Goal: Task Accomplishment & Management: Complete application form

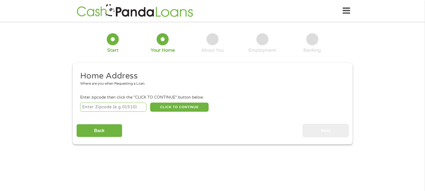
click at [128, 106] on input "number" at bounding box center [113, 107] width 66 height 9
type input "27832"
select select "[US_STATE]"
click at [186, 106] on button "CLICK TO CONTINUE" at bounding box center [179, 107] width 58 height 9
type input "27832"
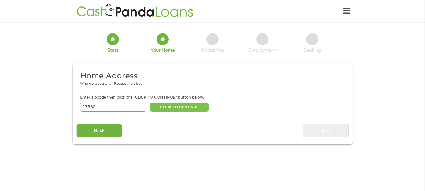
type input "[PERSON_NAME]"
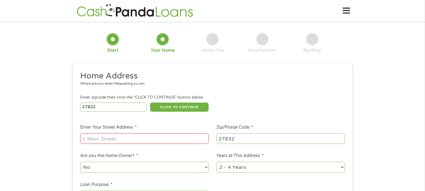
click at [146, 141] on input "Enter Your Street Address *" at bounding box center [144, 139] width 128 height 10
type input "[STREET_ADDRESS]"
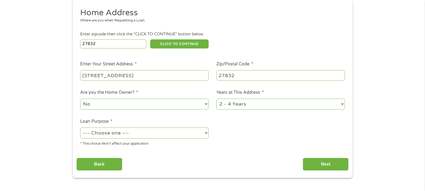
scroll to position [66, 0]
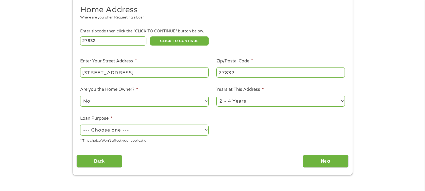
click at [260, 106] on select "1 Year or less 1 - 2 Years 2 - 4 Years Over 4 Years" at bounding box center [280, 101] width 128 height 11
click at [245, 139] on ul "Home Address Where are you when Requesting a Loan. Enter zipcode then click the…" at bounding box center [212, 76] width 272 height 143
click at [162, 133] on select "--- Choose one --- Pay Bills Debt Consolidation Home Improvement Major Purchase…" at bounding box center [144, 130] width 128 height 11
select select "paybills"
click at [80, 125] on select "--- Choose one --- Pay Bills Debt Consolidation Home Improvement Major Purchase…" at bounding box center [144, 130] width 128 height 11
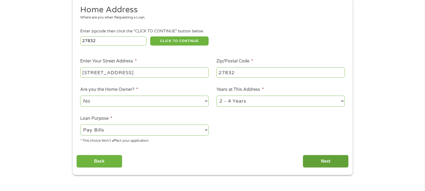
click at [323, 161] on input "Next" at bounding box center [326, 161] width 46 height 13
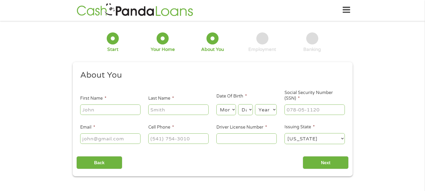
scroll to position [0, 0]
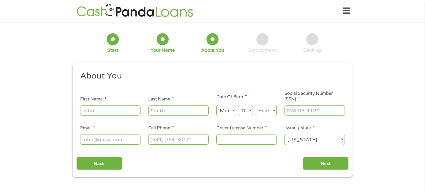
click at [102, 112] on input "First Name *" at bounding box center [110, 110] width 60 height 10
type input "[PERSON_NAME]"
type input "[EMAIL_ADDRESS][DOMAIN_NAME]"
type input "[PHONE_NUMBER]"
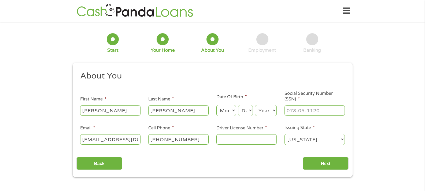
click at [228, 112] on select "Month 1 2 3 4 5 6 7 8 9 10 11 12" at bounding box center [226, 110] width 20 height 11
select select "7"
click at [216, 105] on select "Month 1 2 3 4 5 6 7 8 9 10 11 12" at bounding box center [226, 110] width 20 height 11
click at [251, 114] on select "Day 1 2 3 4 5 6 7 8 9 10 11 12 13 14 15 16 17 18 19 20 21 22 23 24 25 26 27 28 …" at bounding box center [245, 110] width 14 height 11
select select "3"
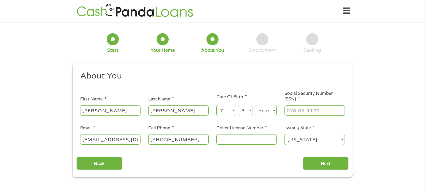
click at [238, 105] on select "Day 1 2 3 4 5 6 7 8 9 10 11 12 13 14 15 16 17 18 19 20 21 22 23 24 25 26 27 28 …" at bounding box center [245, 110] width 14 height 11
click at [269, 115] on select "Year [DATE] 2006 2005 2004 2003 2002 2001 2000 1999 1998 1997 1996 1995 1994 19…" at bounding box center [266, 110] width 22 height 11
select select "1982"
click at [255, 105] on select "Year [DATE] 2006 2005 2004 2003 2002 2001 2000 1999 1998 1997 1996 1995 1994 19…" at bounding box center [266, 110] width 22 height 11
click at [311, 111] on input "Social Security Number (SSN) *" at bounding box center [315, 110] width 60 height 10
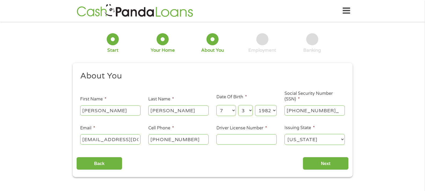
type input "239-41-7427"
click at [233, 137] on input "Driver License Number *" at bounding box center [246, 139] width 60 height 10
type input "26028776"
click at [325, 159] on input "Next" at bounding box center [326, 163] width 46 height 13
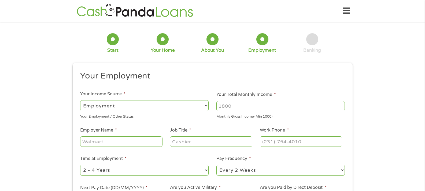
scroll to position [2, 2]
click at [238, 105] on input "Your Total Monthly Income *" at bounding box center [280, 106] width 128 height 10
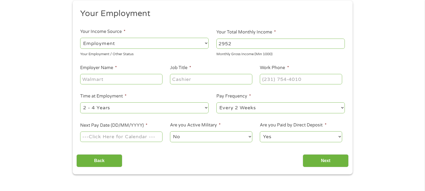
scroll to position [66, 0]
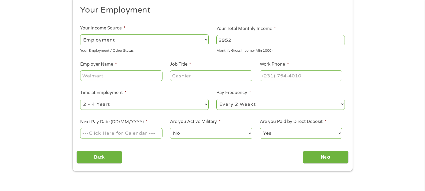
type input "2952"
click at [123, 78] on input "Employer Name *" at bounding box center [121, 76] width 82 height 10
type input "Food Lion"
click at [211, 80] on input "Job Title *" at bounding box center [211, 76] width 82 height 10
type input "Retail Pricing Coordinator"
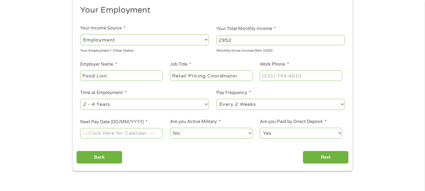
click at [302, 76] on input "Work Phone *" at bounding box center [301, 76] width 82 height 10
type input "[PHONE_NUMBER]"
click at [120, 109] on select "--- Choose one --- 1 Year or less 1 - 2 Years 2 - 4 Years Over 4 Years" at bounding box center [144, 104] width 128 height 11
click at [165, 103] on select "--- Choose one --- 1 Year or less 1 - 2 Years 2 - 4 Years Over 4 Years" at bounding box center [144, 104] width 128 height 11
click at [259, 108] on select "--- Choose one --- Every 2 Weeks Every Week Monthly Semi-Monthly" at bounding box center [280, 104] width 128 height 11
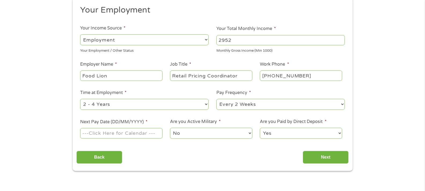
select select "weekly"
click at [216, 99] on select "--- Choose one --- Every 2 Weeks Every Week Monthly Semi-Monthly" at bounding box center [280, 104] width 128 height 11
click at [143, 135] on input "Next Pay Date (DD/MM/YYYY) *" at bounding box center [121, 133] width 82 height 10
click at [123, 135] on input "Next Pay Date (DD/MM/YYYY) *" at bounding box center [121, 133] width 82 height 10
click at [133, 136] on input "Next Pay Date (DD/MM/YYYY) *" at bounding box center [121, 133] width 82 height 10
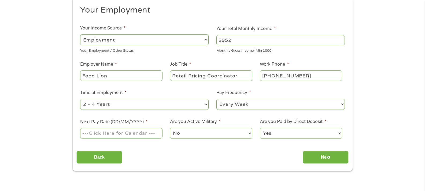
click at [142, 135] on input "Next Pay Date (DD/MM/YYYY) *" at bounding box center [121, 133] width 82 height 10
click at [140, 134] on input "Next Pay Date (DD/MM/YYYY) *" at bounding box center [121, 133] width 82 height 10
click at [142, 136] on input "Next Pay Date (DD/MM/YYYY) *" at bounding box center [121, 133] width 82 height 10
click at [143, 136] on input "Next Pay Date (DD/MM/YYYY) *" at bounding box center [121, 133] width 82 height 10
click at [142, 136] on input "Next Pay Date (DD/MM/YYYY) *" at bounding box center [121, 133] width 82 height 10
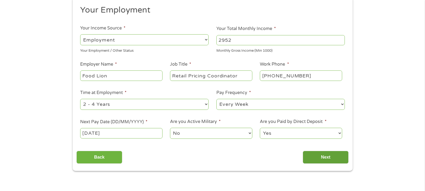
type input "[DATE]"
click at [334, 158] on input "Next" at bounding box center [326, 157] width 46 height 13
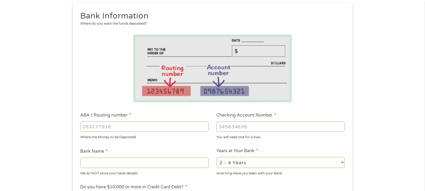
scroll to position [62, 0]
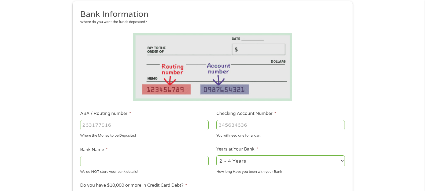
click at [130, 127] on input "ABA / Routing number *" at bounding box center [144, 125] width 128 height 10
type input "031101279"
type input "THE BANCORP BANK"
type input "031101279"
type input "156157019910"
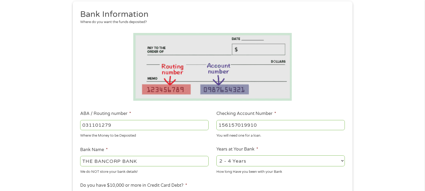
click at [258, 166] on select "2 - 4 Years 6 - 12 Months 1 - 2 Years Over 4 Years" at bounding box center [280, 161] width 128 height 11
click at [216, 156] on select "2 - 4 Years 6 - 12 Months 1 - 2 Years Over 4 Years" at bounding box center [280, 161] width 128 height 11
click at [257, 163] on select "2 - 4 Years 6 - 12 Months 1 - 2 Years Over 4 Years" at bounding box center [280, 161] width 128 height 11
select select "60months"
click at [216, 156] on select "2 - 4 Years 6 - 12 Months 1 - 2 Years Over 4 Years" at bounding box center [280, 161] width 128 height 11
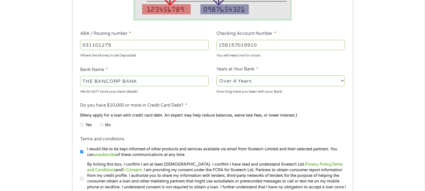
scroll to position [163, 0]
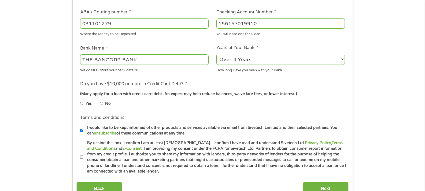
click at [106, 106] on label "No" at bounding box center [108, 104] width 6 height 6
click at [103, 106] on input "No" at bounding box center [101, 103] width 3 height 9
radio input "true"
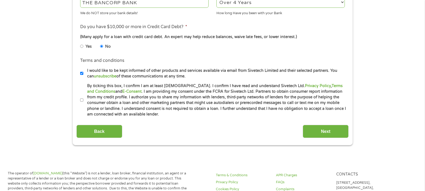
scroll to position [230, 0]
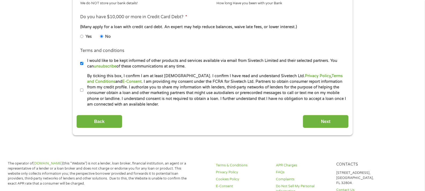
click at [83, 89] on input "By ticking this box, I confirm I am at least [DEMOGRAPHIC_DATA]. I confirm I ha…" at bounding box center [81, 90] width 3 height 9
checkbox input "true"
click at [340, 125] on input "Next" at bounding box center [326, 121] width 46 height 13
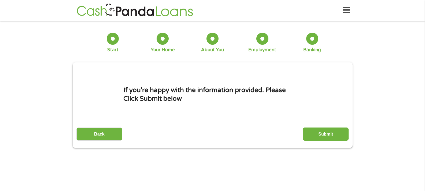
scroll to position [0, 0]
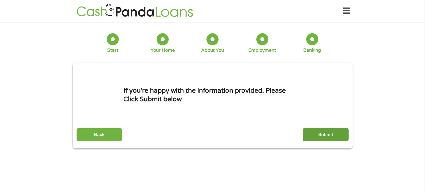
click at [339, 138] on input "Submit" at bounding box center [326, 134] width 46 height 13
